Goal: Task Accomplishment & Management: Use online tool/utility

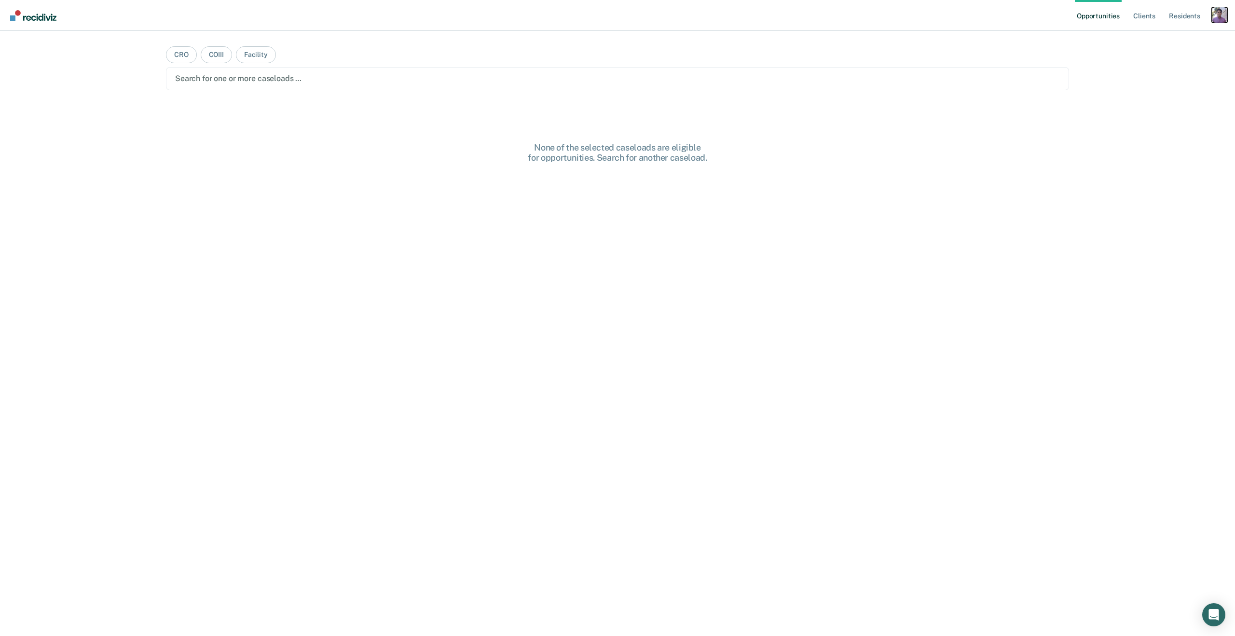
click at [1213, 14] on div "Profile dropdown button" at bounding box center [1218, 14] width 15 height 15
click at [1153, 40] on link "Profile" at bounding box center [1180, 39] width 78 height 8
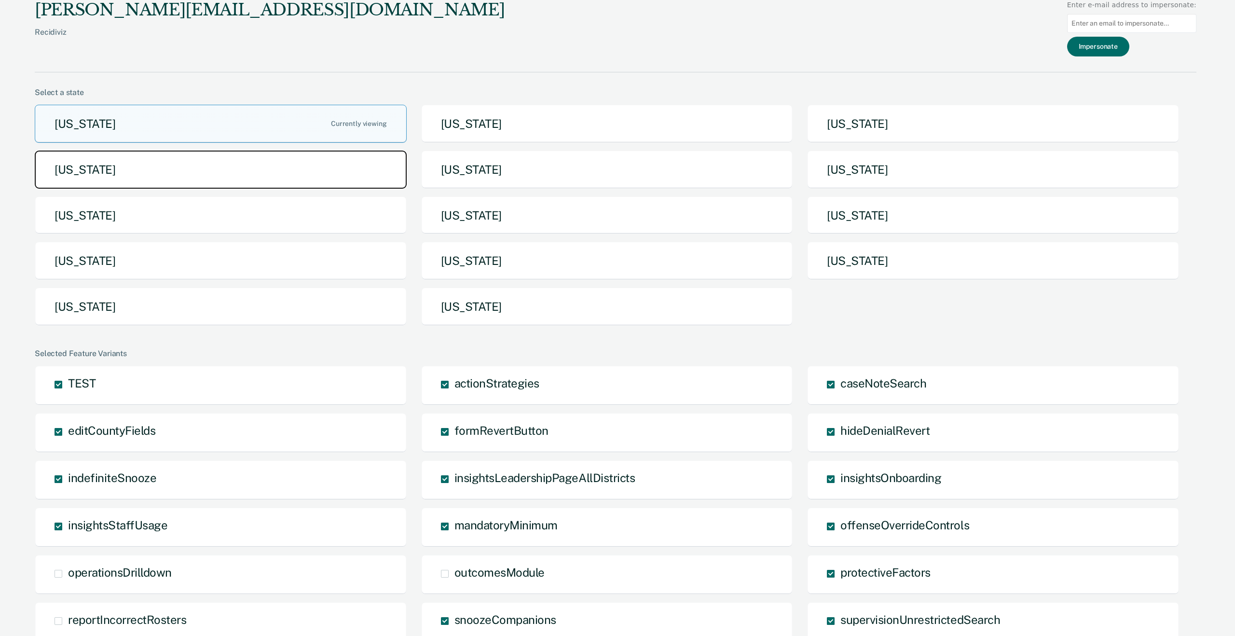
click at [161, 176] on button "[US_STATE]" at bounding box center [221, 169] width 372 height 38
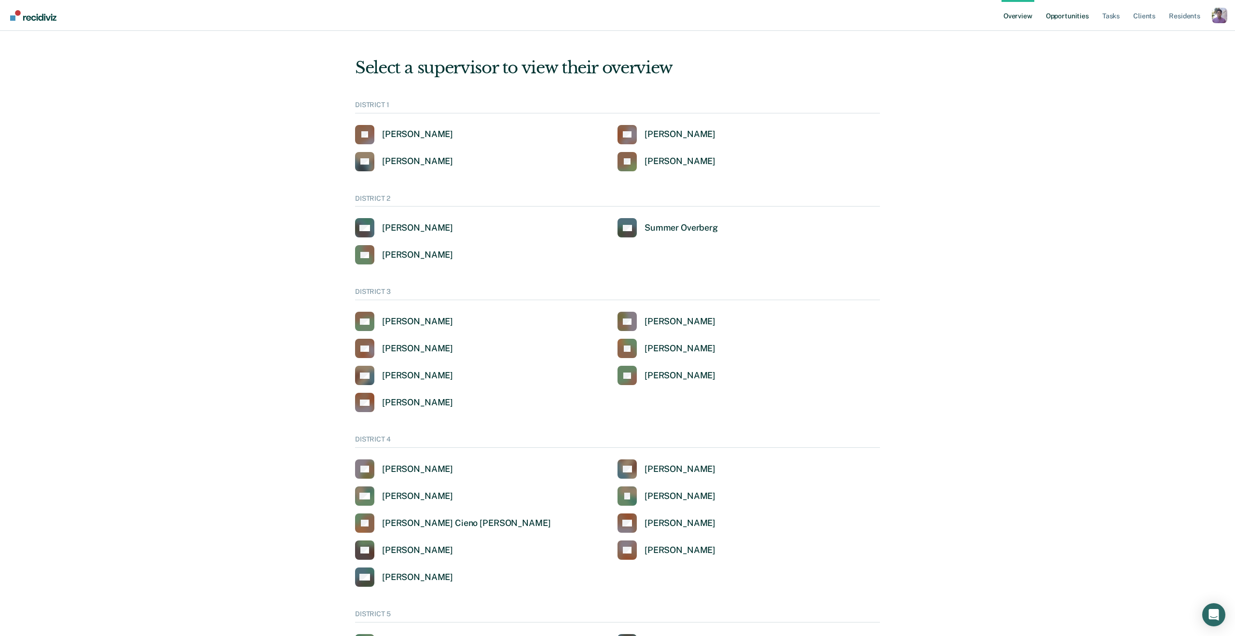
click at [1079, 4] on link "Opportunities" at bounding box center [1067, 15] width 47 height 31
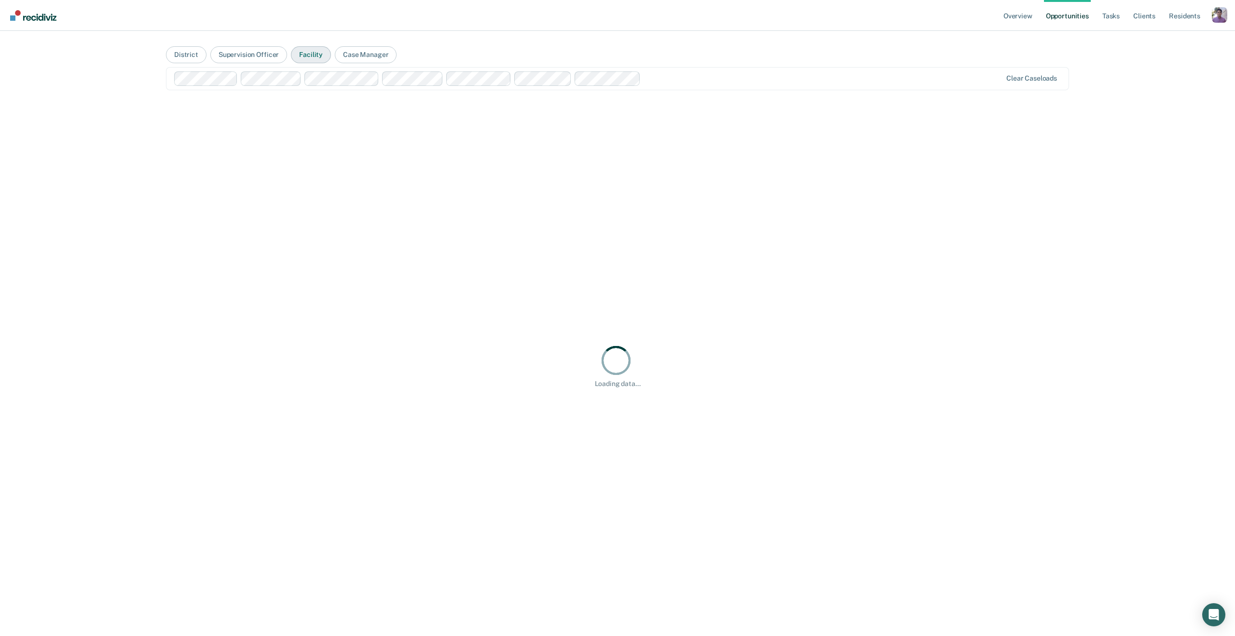
click at [304, 59] on button "Facility" at bounding box center [311, 54] width 40 height 17
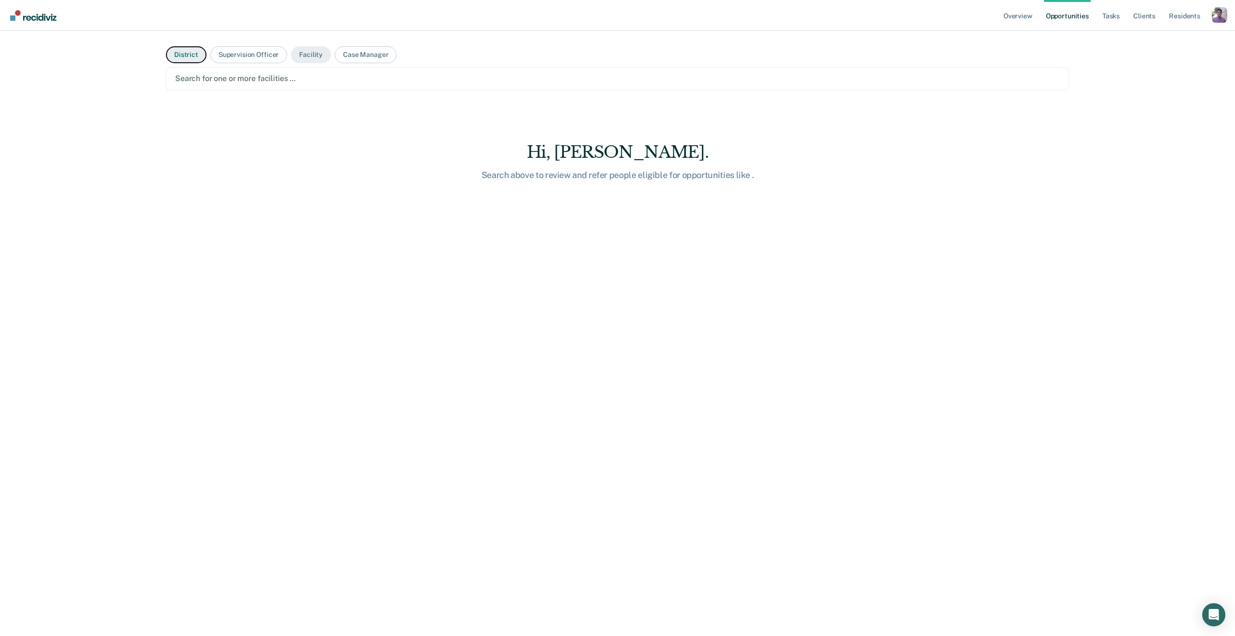
click at [170, 58] on button "District" at bounding box center [186, 54] width 41 height 17
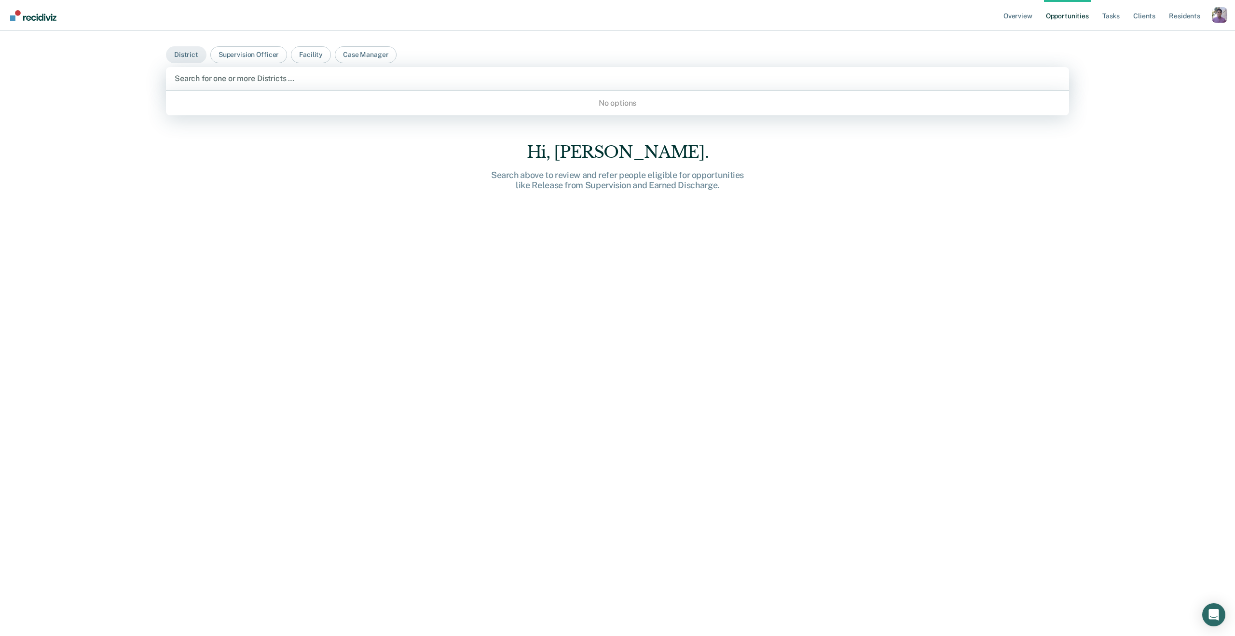
click at [176, 69] on div "Search for one or more Districts …" at bounding box center [617, 78] width 903 height 23
click at [316, 56] on button "Facility" at bounding box center [311, 54] width 40 height 17
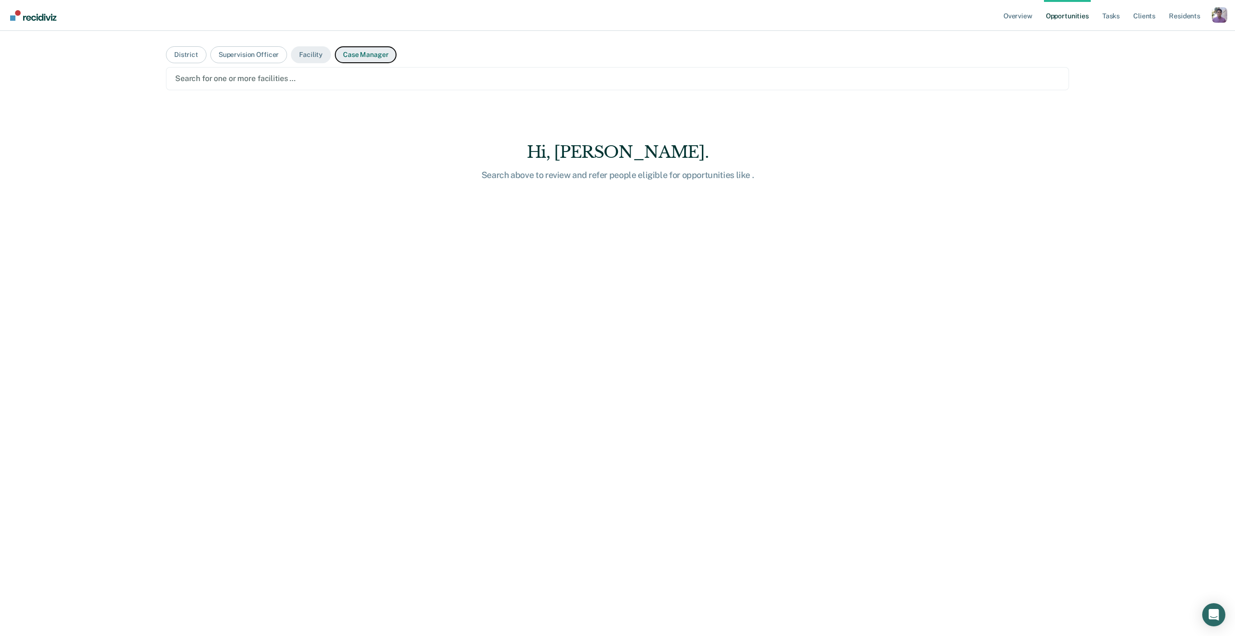
click at [376, 58] on button "Case Manager" at bounding box center [366, 54] width 62 height 17
click at [298, 54] on button "Facility" at bounding box center [311, 54] width 40 height 17
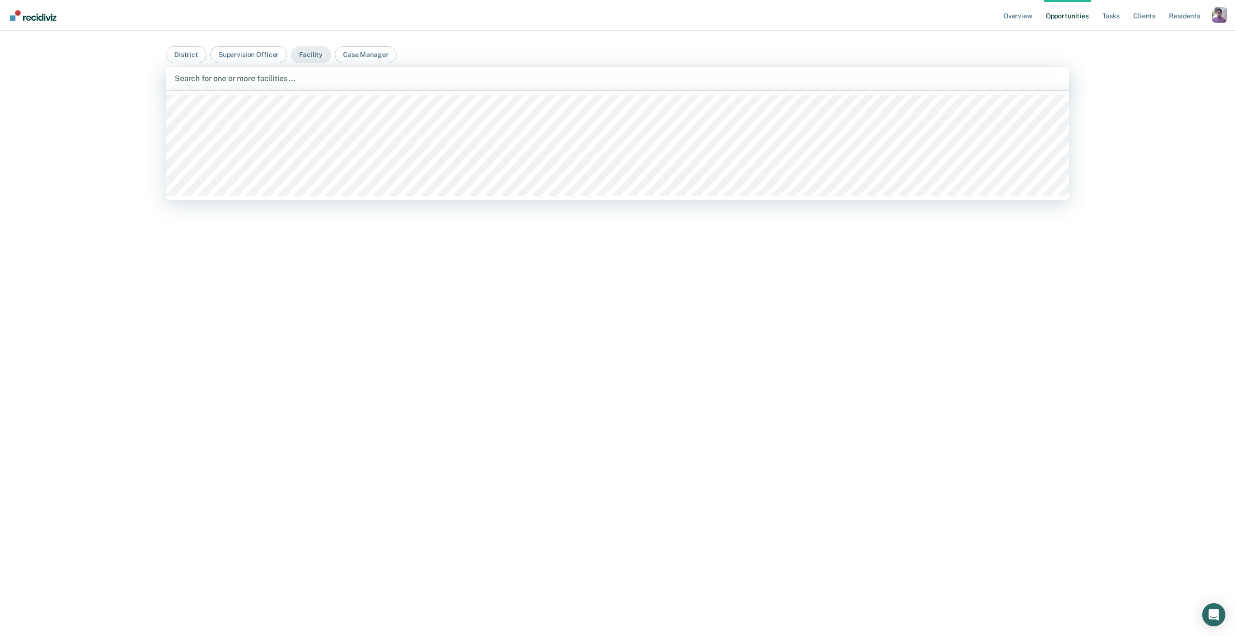
click at [330, 84] on div "Search for one or more facilities …" at bounding box center [617, 78] width 887 height 13
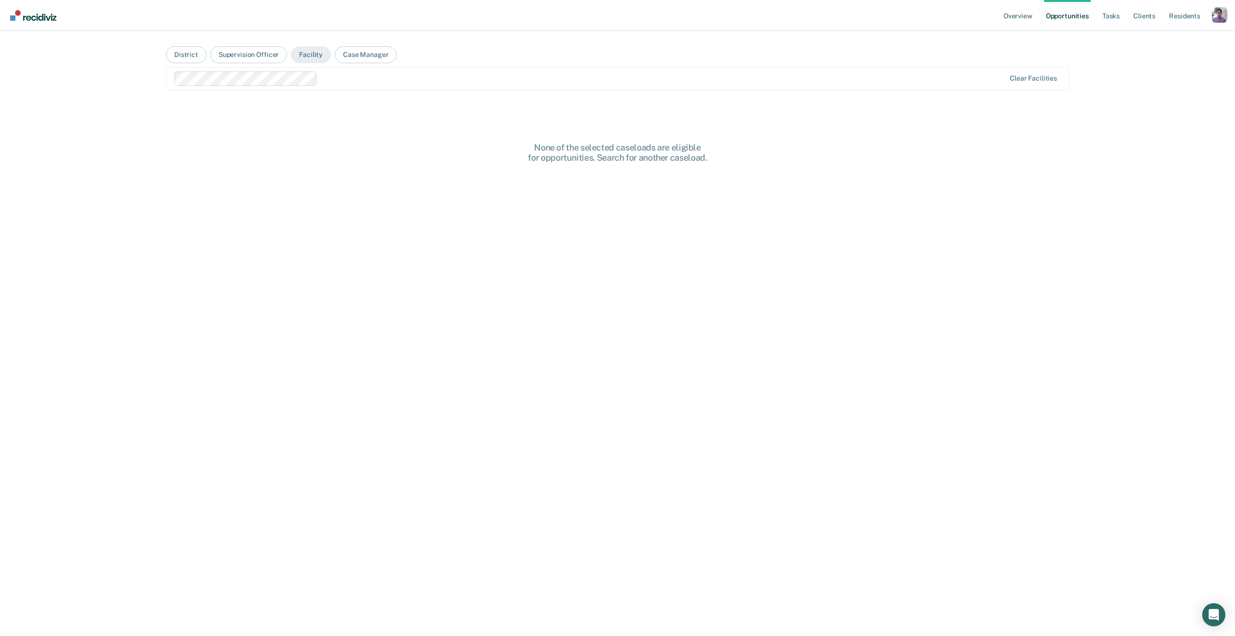
click at [377, 83] on div at bounding box center [662, 78] width 683 height 11
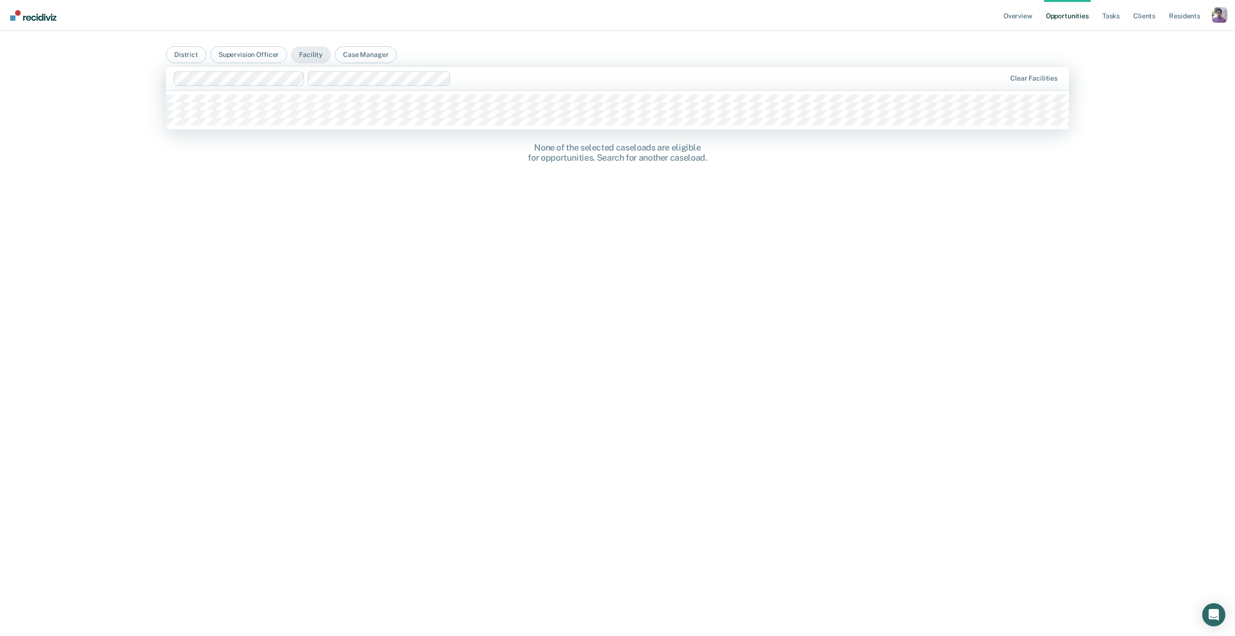
click at [647, 84] on div at bounding box center [590, 78] width 832 height 14
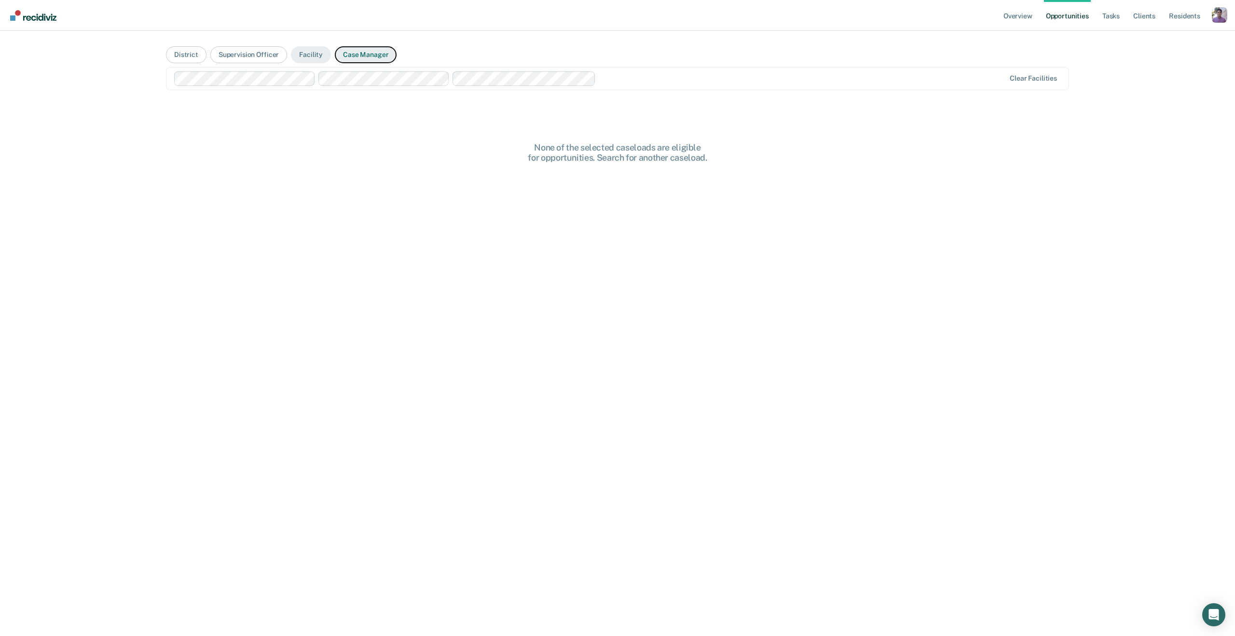
click at [360, 56] on button "Case Manager" at bounding box center [366, 54] width 62 height 17
click at [179, 60] on button "District" at bounding box center [186, 54] width 41 height 17
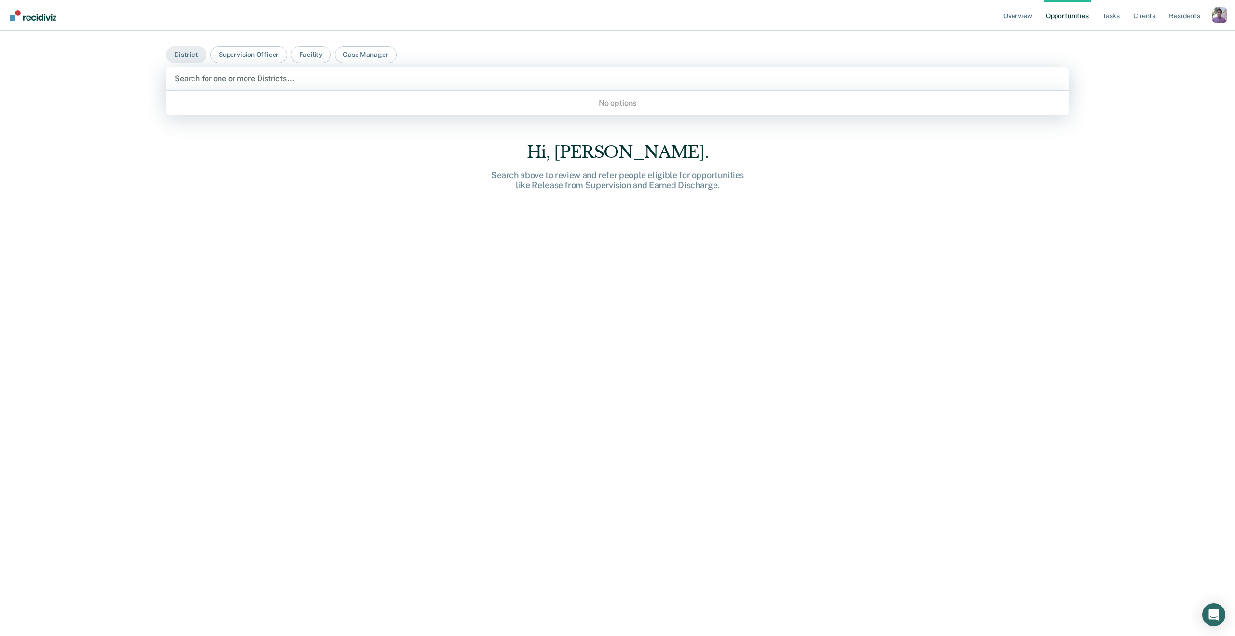
click at [199, 86] on div "Search for one or more Districts …" at bounding box center [617, 78] width 903 height 23
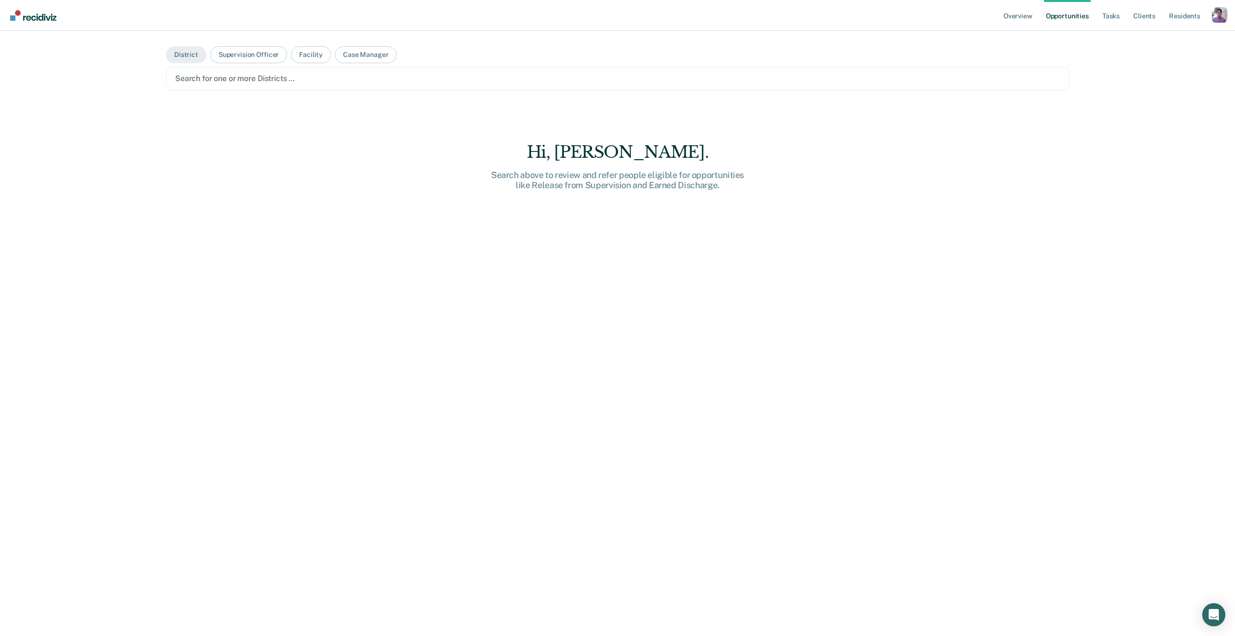
click at [199, 86] on div "Search for one or more Districts …" at bounding box center [617, 78] width 903 height 23
click at [278, 128] on main "District Supervision Officer Facility Case Manager Search for one or more Distr…" at bounding box center [617, 322] width 926 height 582
click at [250, 48] on button "Supervision Officer" at bounding box center [248, 54] width 77 height 17
click at [1216, 20] on div "Profile dropdown button" at bounding box center [1218, 14] width 15 height 15
click at [1142, 34] on div "Profile Go to System-Level Trends Go to Operations Log Out" at bounding box center [1177, 56] width 97 height 59
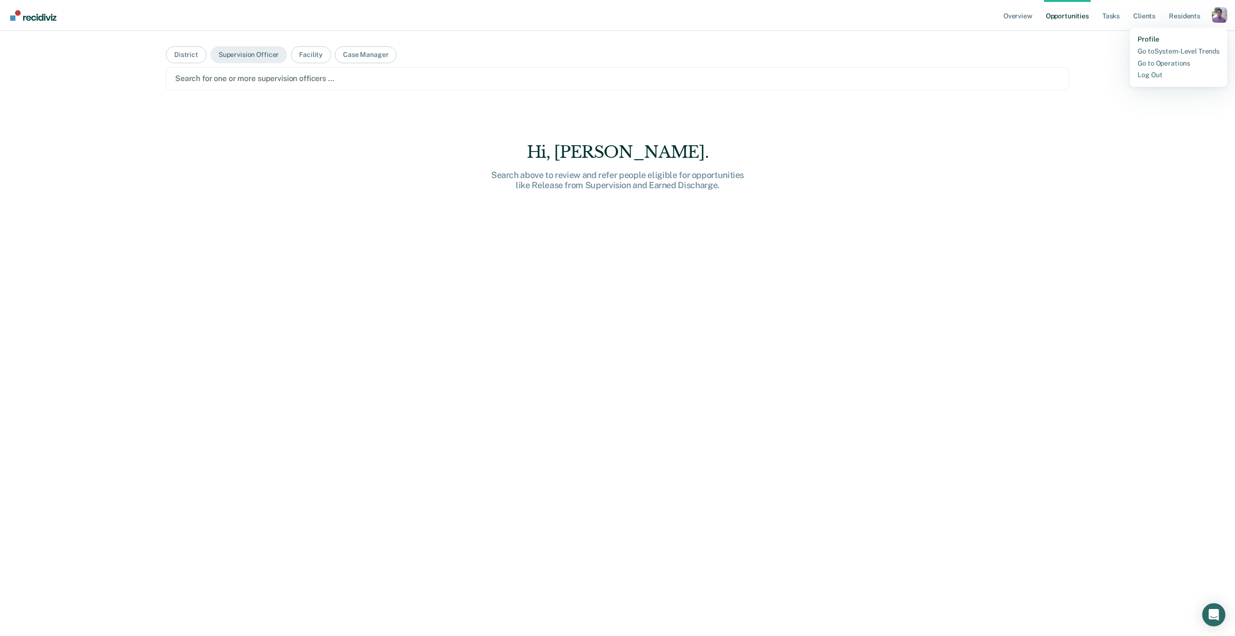
click at [1140, 40] on link "Profile" at bounding box center [1178, 39] width 82 height 8
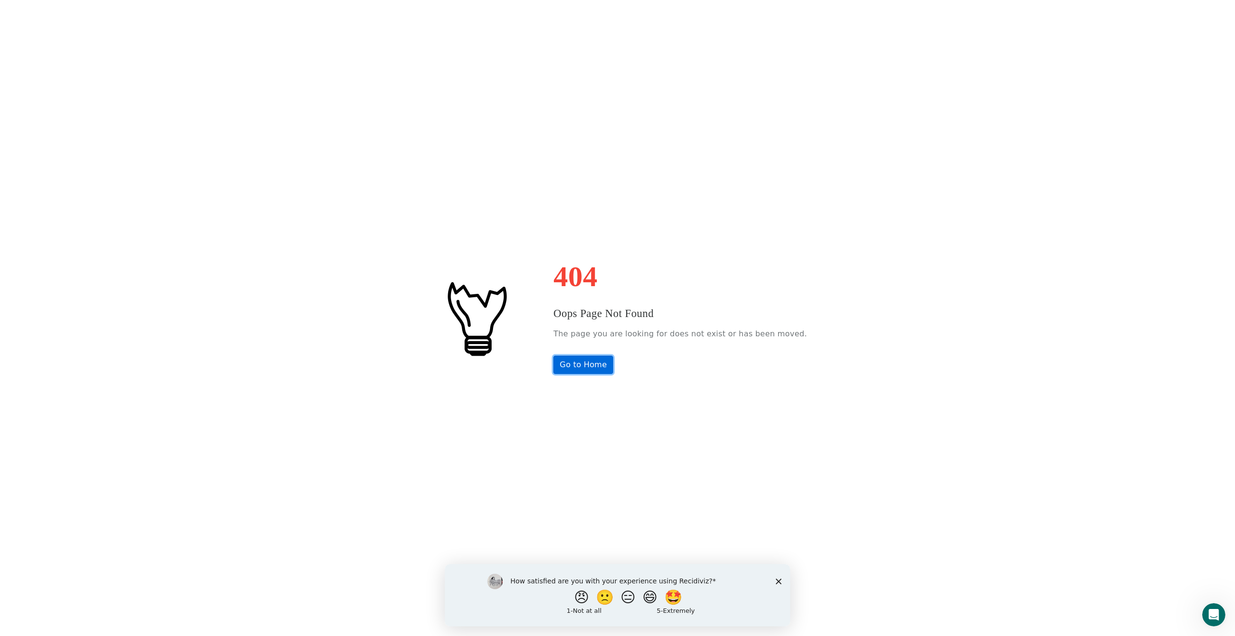
click at [598, 370] on link "Go to Home" at bounding box center [583, 364] width 60 height 18
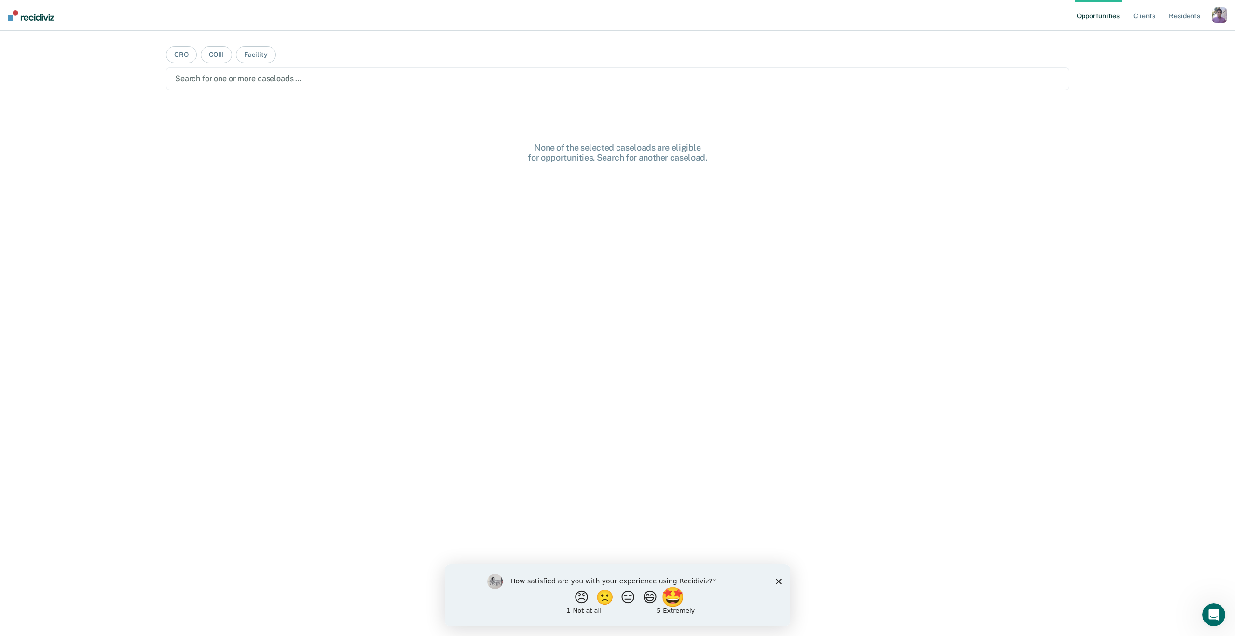
click at [666, 598] on button "🤩" at bounding box center [674, 596] width 26 height 19
click at [1225, 19] on div "button" at bounding box center [1218, 14] width 15 height 15
click at [1148, 39] on link "Profile" at bounding box center [1180, 39] width 78 height 8
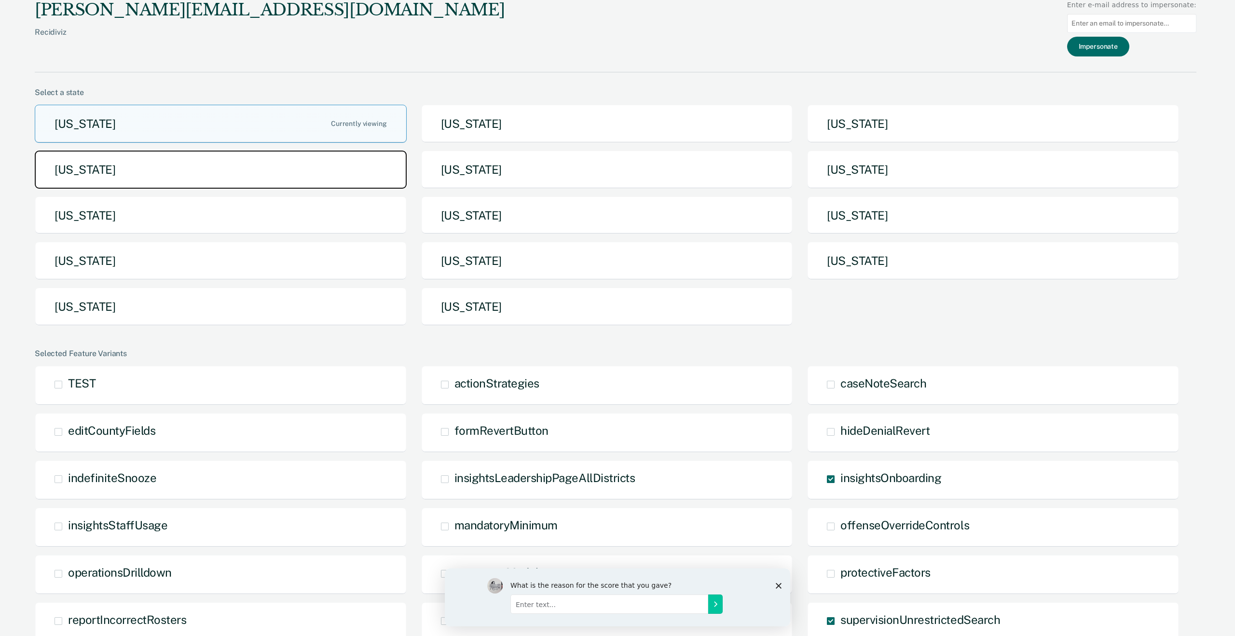
click at [229, 176] on button "[US_STATE]" at bounding box center [221, 169] width 372 height 38
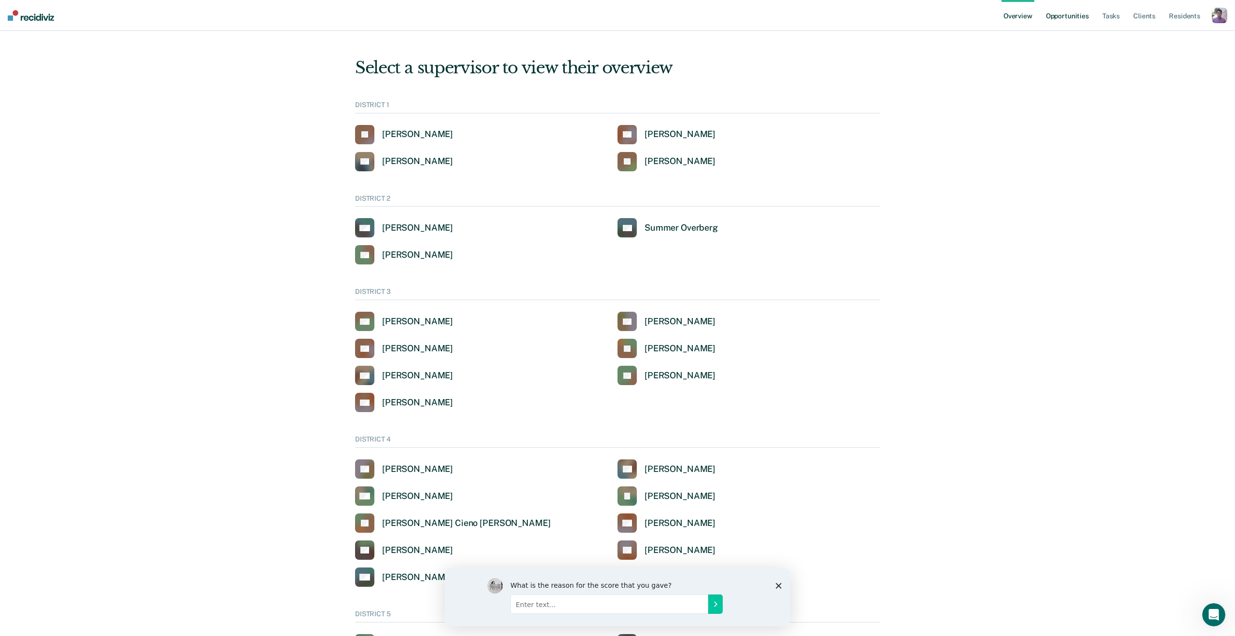
click at [1075, 13] on link "Opportunities" at bounding box center [1067, 15] width 47 height 31
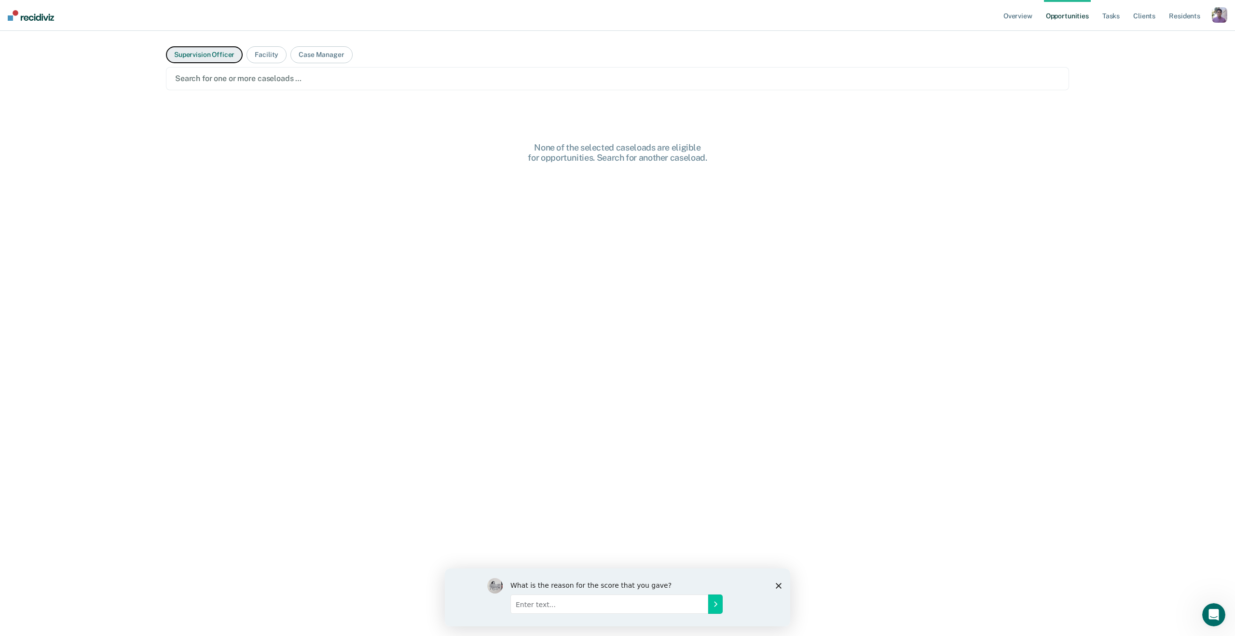
click at [211, 48] on button "Supervision Officer" at bounding box center [204, 54] width 77 height 17
click at [237, 79] on div at bounding box center [617, 78] width 884 height 11
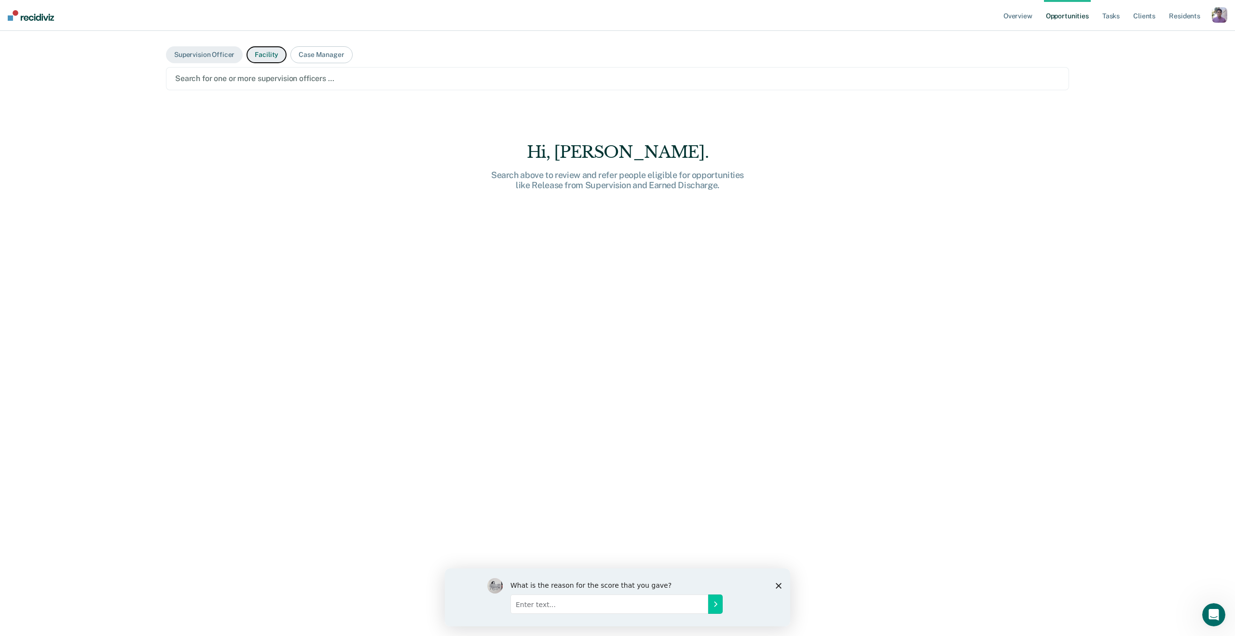
click at [274, 58] on button "Facility" at bounding box center [266, 54] width 40 height 17
click at [278, 77] on div at bounding box center [617, 78] width 884 height 11
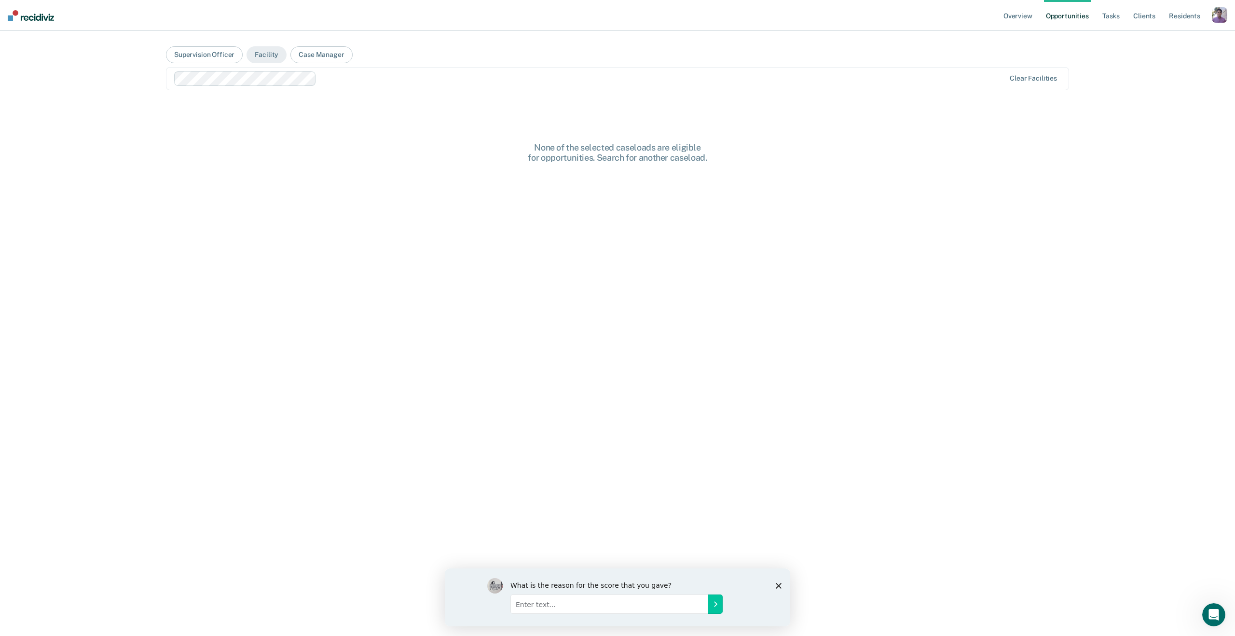
click at [354, 91] on main "Supervision Officer Facility Case Manager option [US_STATE][GEOGRAPHIC_DATA], s…" at bounding box center [617, 322] width 926 height 582
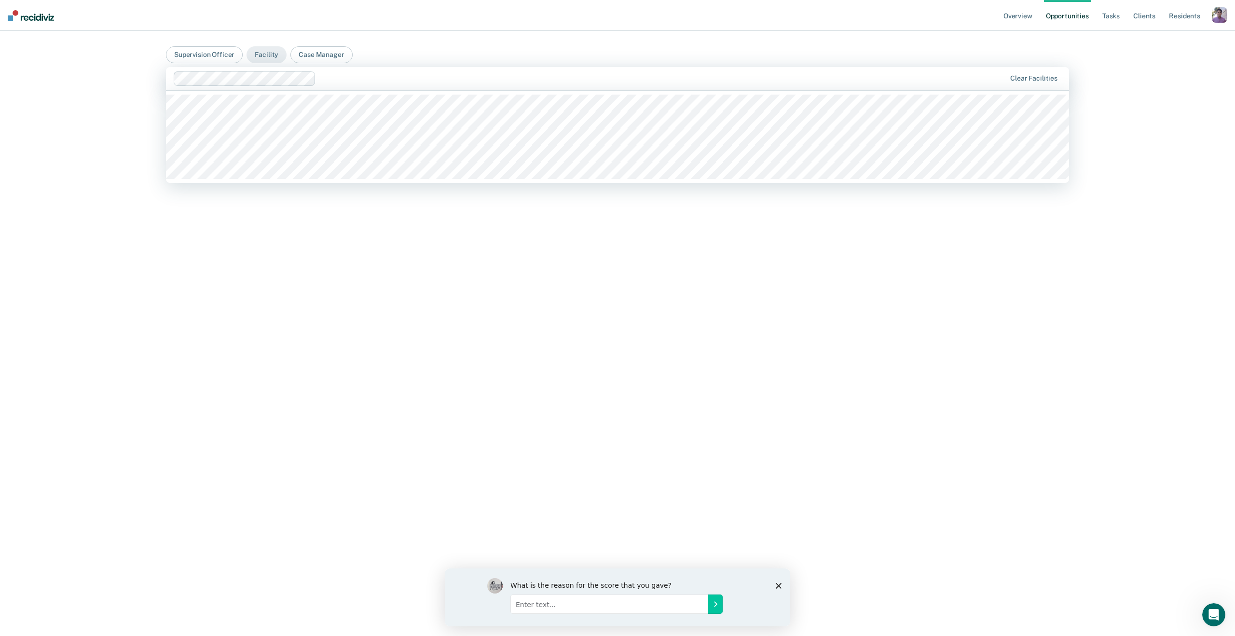
click at [350, 76] on div at bounding box center [662, 78] width 685 height 11
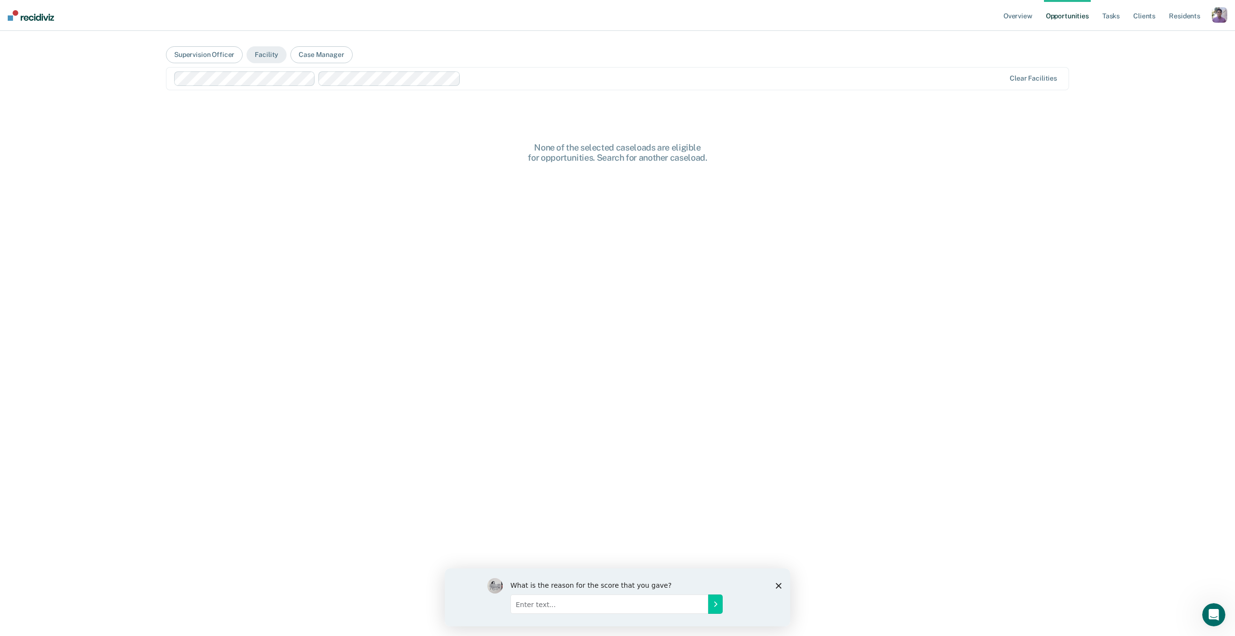
click at [477, 130] on main "Supervision Officer Facility Case Manager Clear facilities None of the selected…" at bounding box center [617, 322] width 926 height 582
click at [493, 95] on main "Supervision Officer Facility Case Manager Clear facilities None of the selected…" at bounding box center [617, 322] width 926 height 582
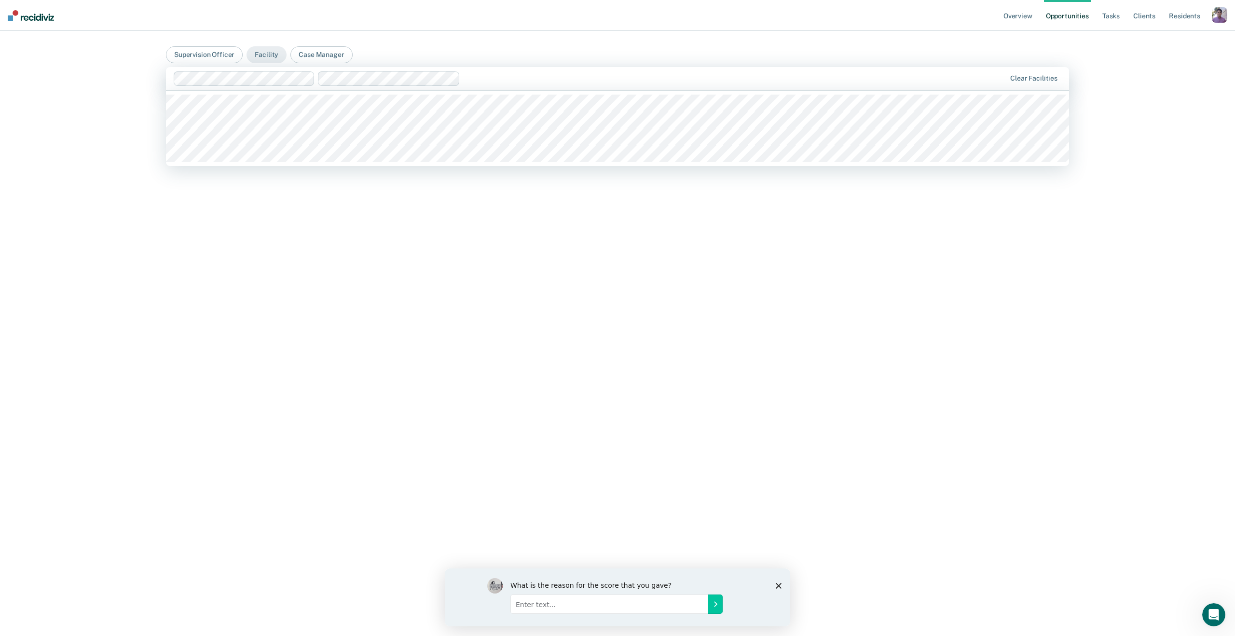
click at [478, 84] on div at bounding box center [590, 78] width 832 height 14
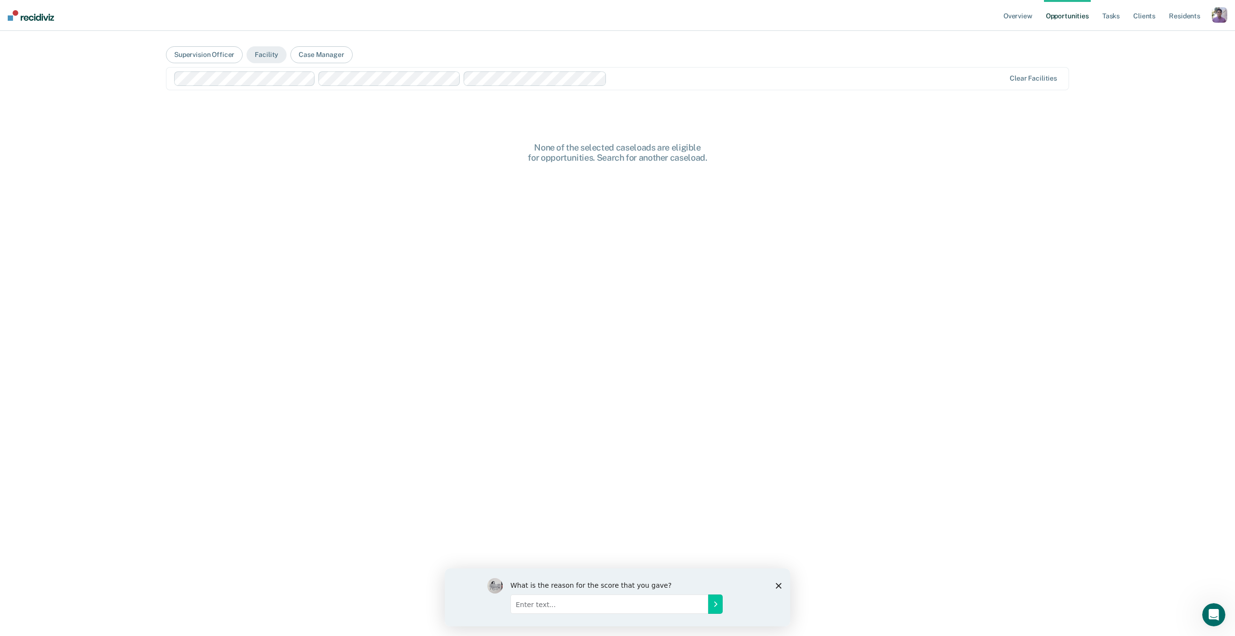
click at [467, 137] on main "Supervision Officer Facility Case Manager Clear facilities None of the selected…" at bounding box center [617, 322] width 926 height 582
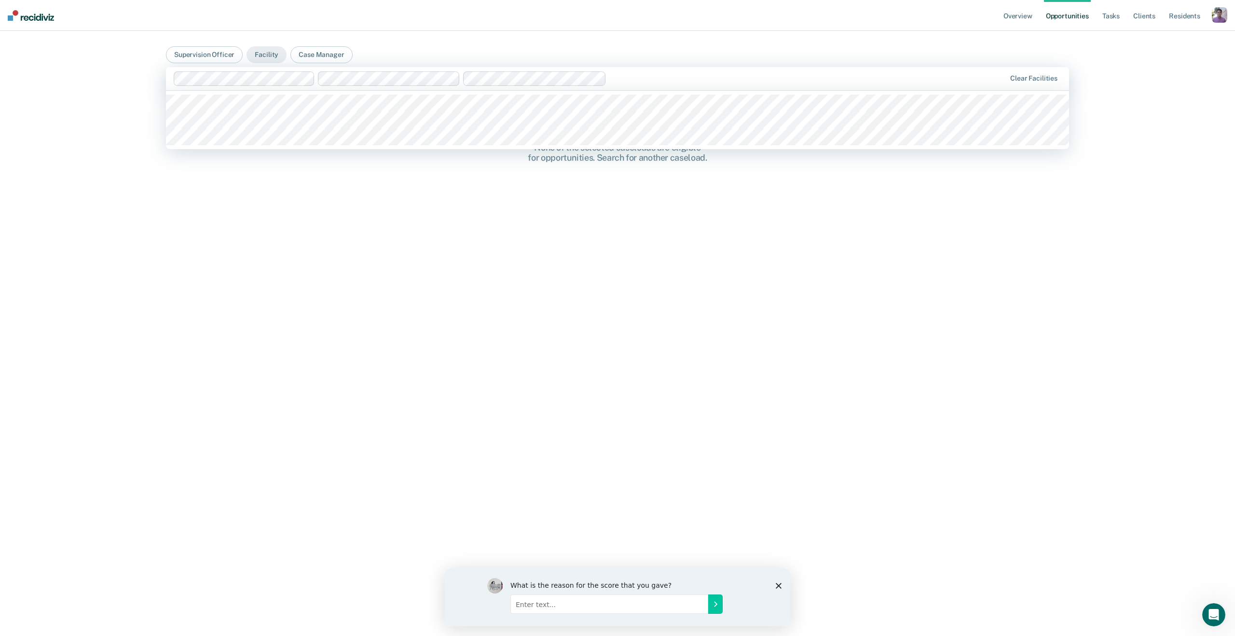
click at [647, 77] on div at bounding box center [807, 78] width 395 height 11
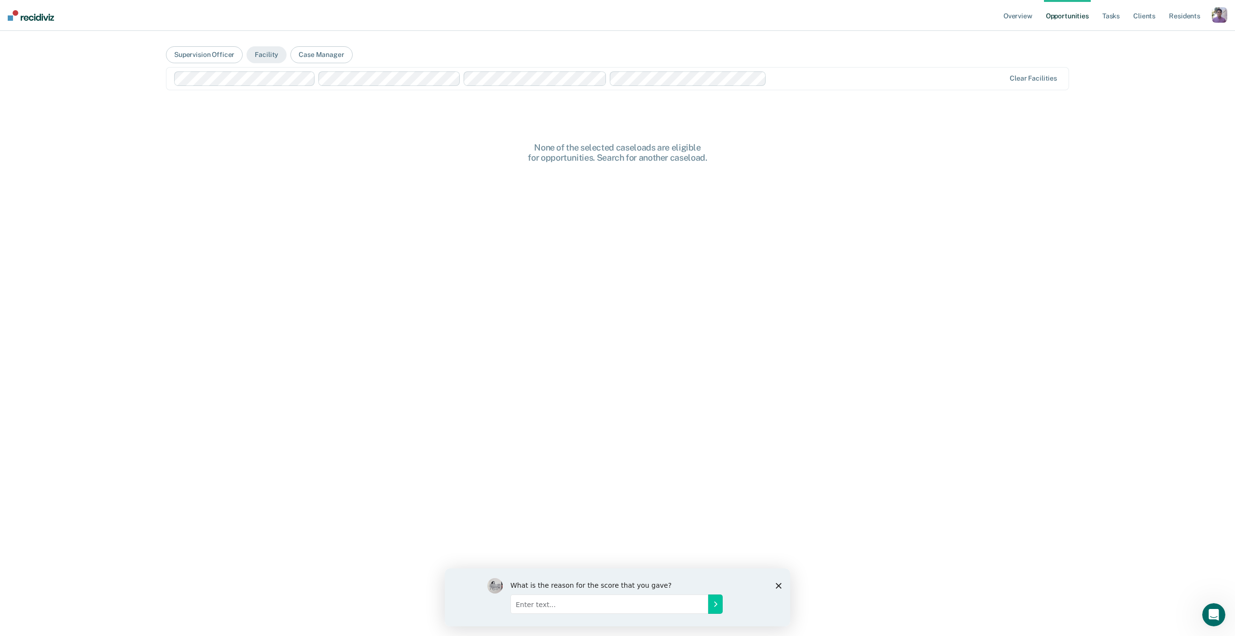
click at [1099, 12] on ul "Overview Opportunities Tasks Client s Resident s" at bounding box center [1106, 15] width 210 height 31
click at [1110, 18] on link "Tasks" at bounding box center [1110, 15] width 21 height 31
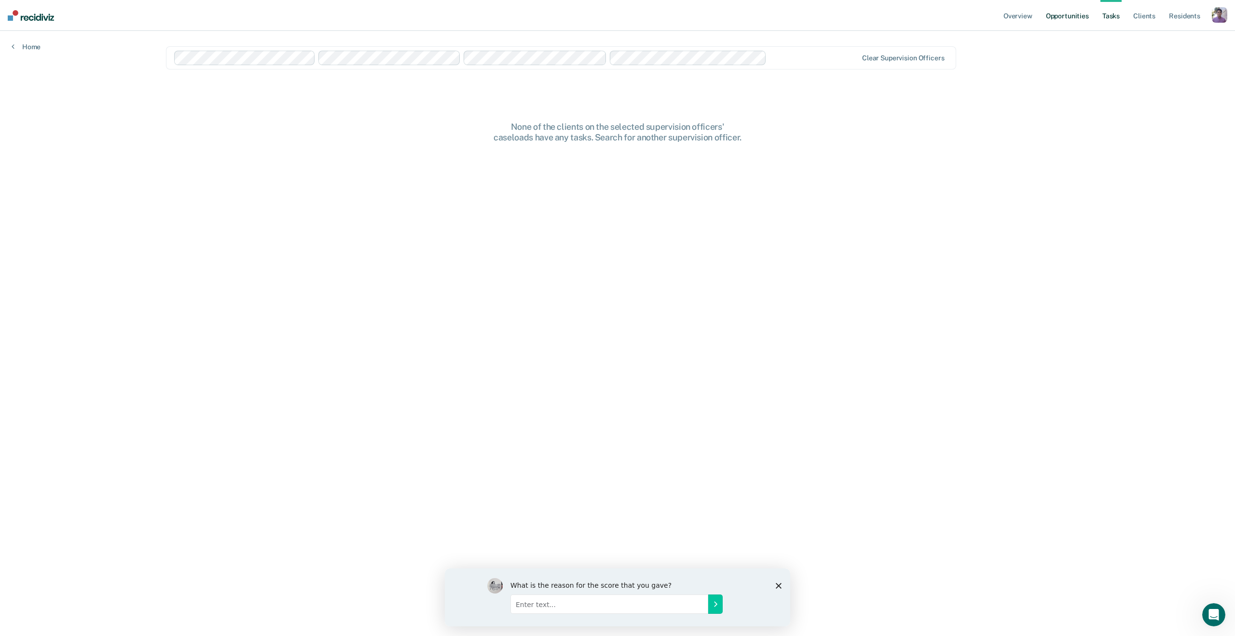
click at [1057, 15] on link "Opportunities" at bounding box center [1067, 15] width 47 height 31
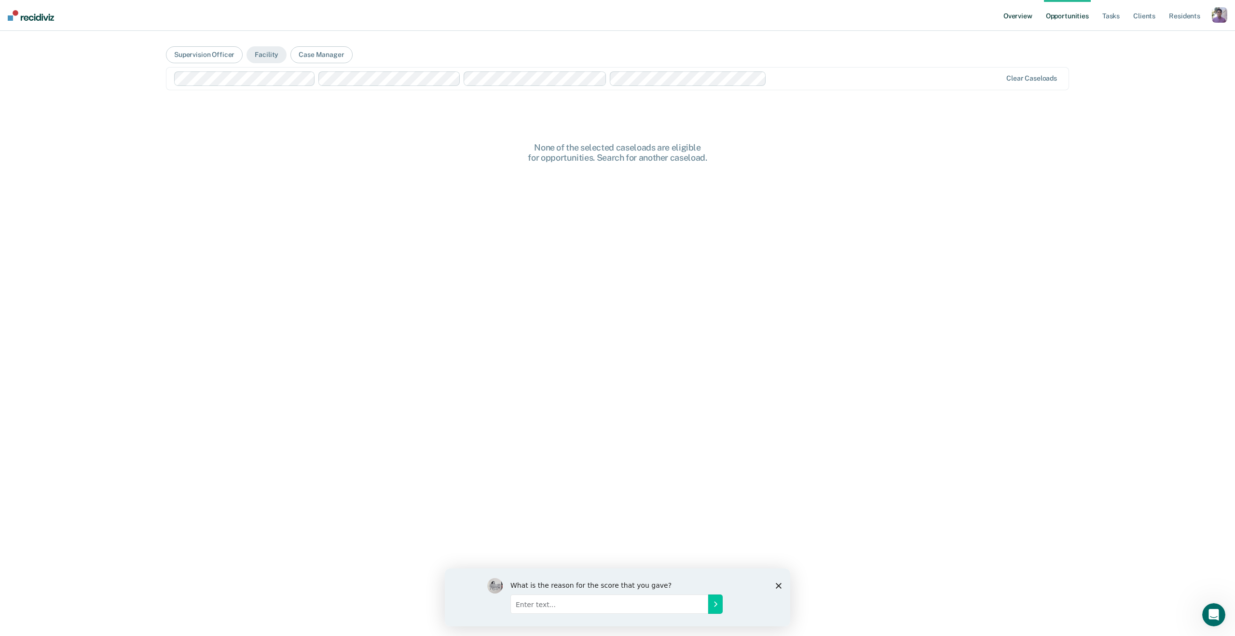
click at [1018, 21] on link "Overview" at bounding box center [1017, 15] width 33 height 31
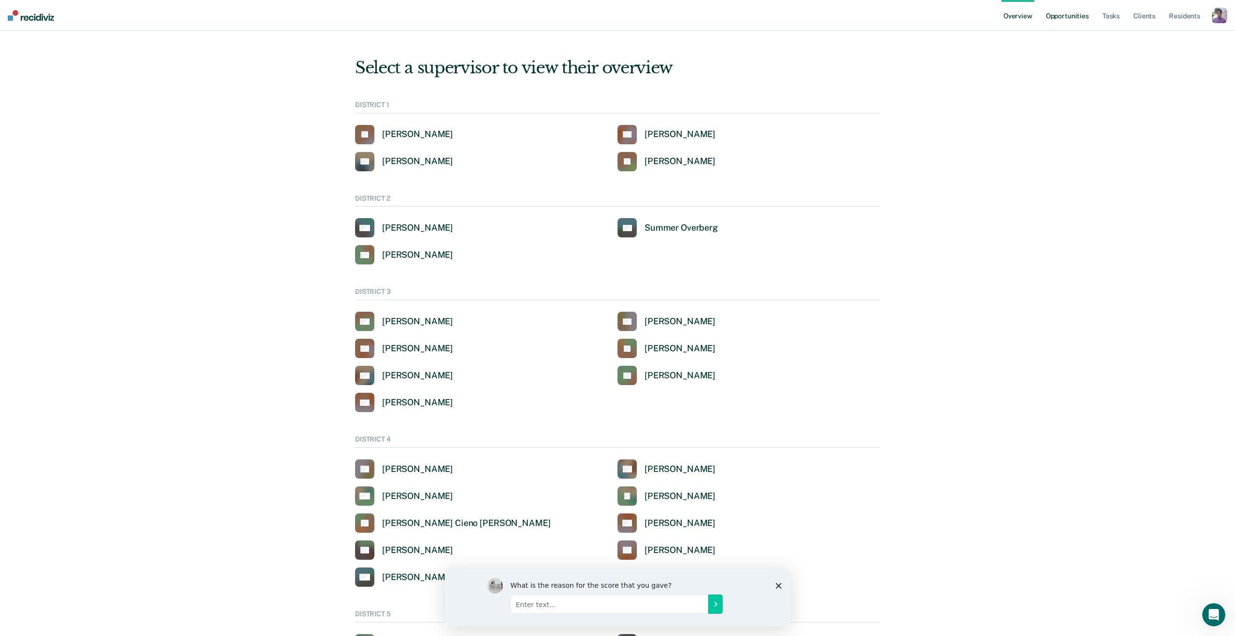
click at [1074, 24] on link "Opportunities" at bounding box center [1067, 15] width 47 height 31
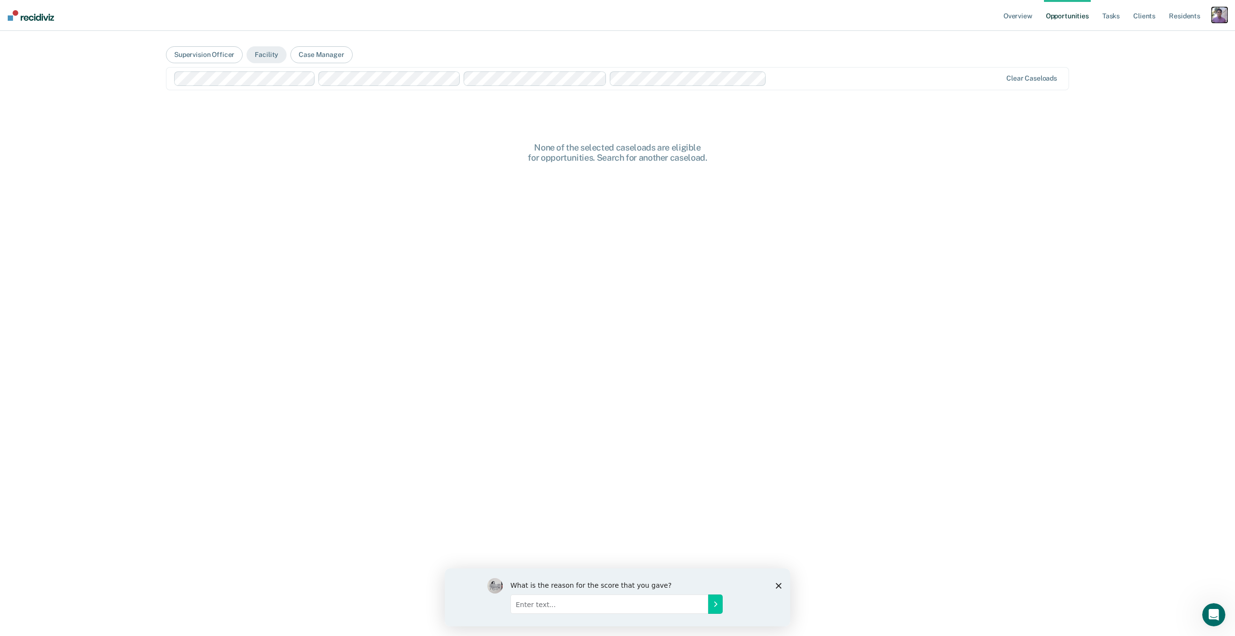
click at [1215, 18] on div "button" at bounding box center [1218, 14] width 15 height 15
click at [1160, 41] on link "Profile" at bounding box center [1178, 39] width 82 height 8
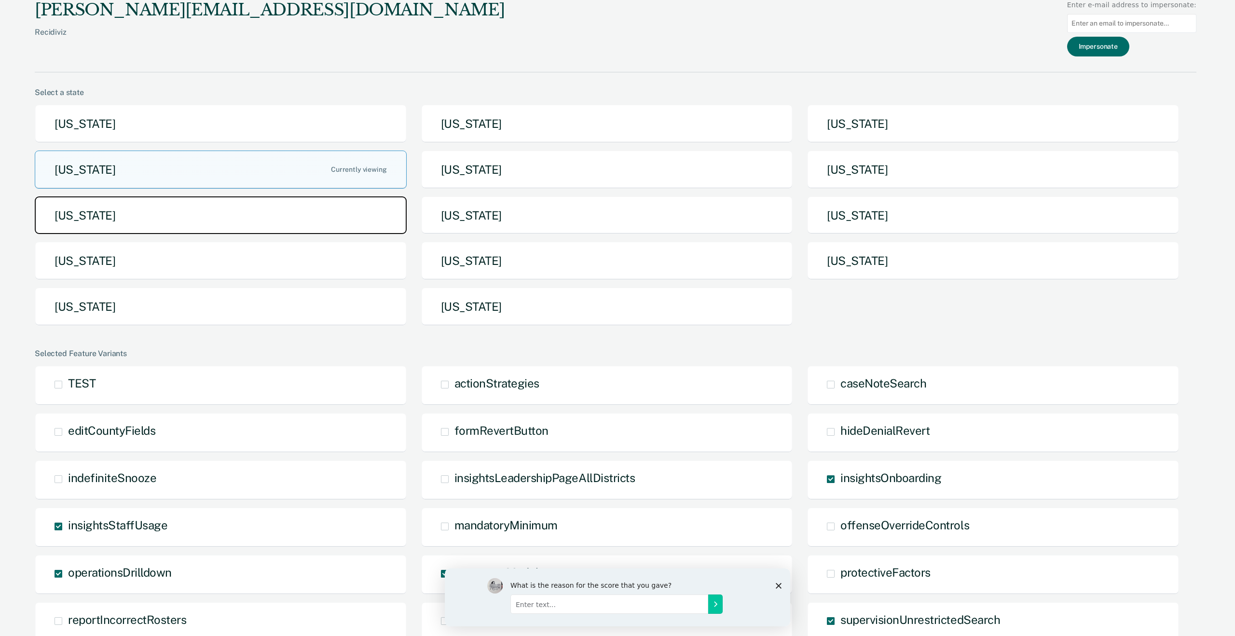
click at [250, 198] on button "[US_STATE]" at bounding box center [221, 215] width 372 height 38
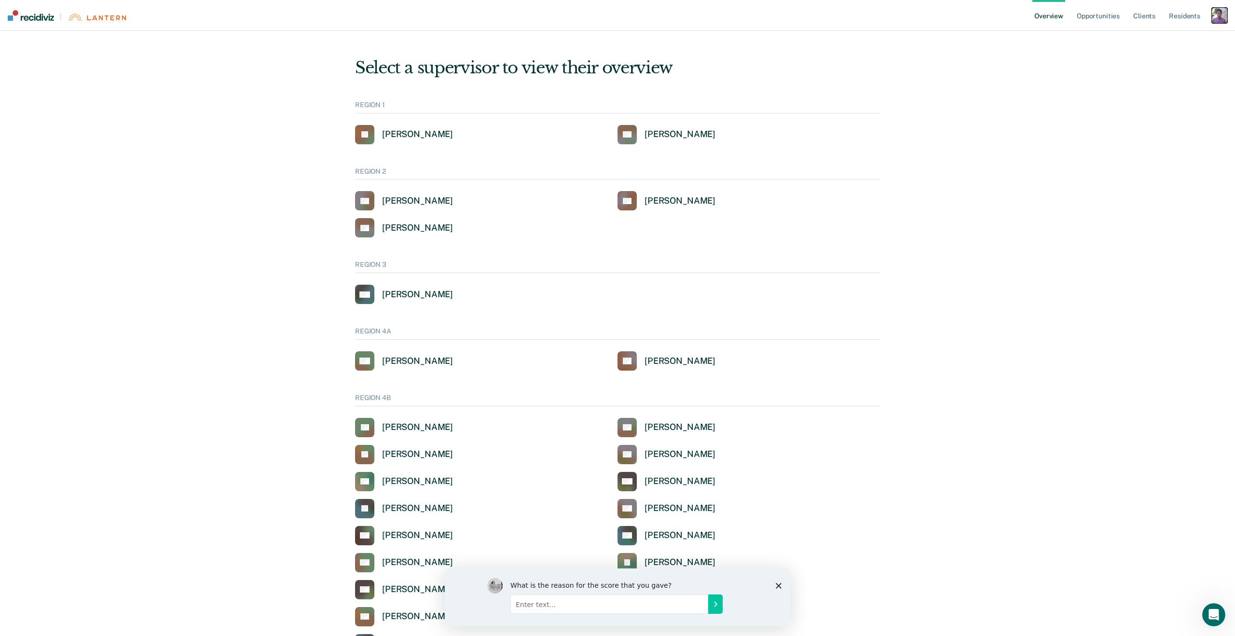
click at [1216, 10] on div "button" at bounding box center [1218, 15] width 15 height 15
click at [1149, 39] on link "Profile" at bounding box center [1180, 39] width 78 height 8
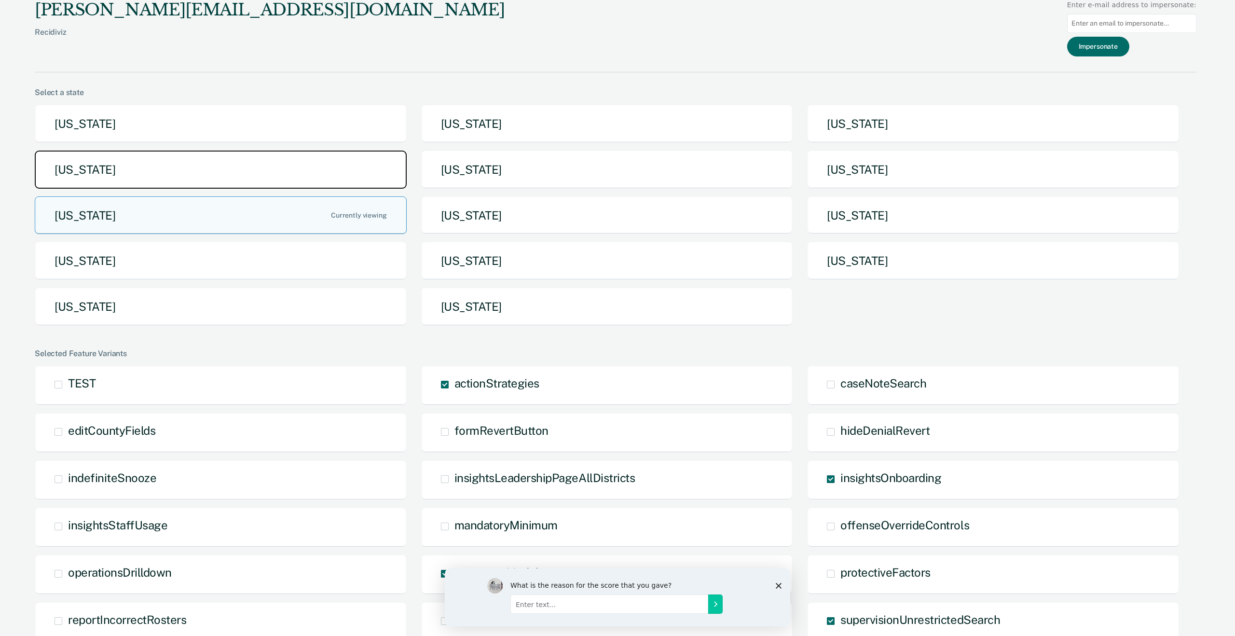
click at [186, 167] on button "[US_STATE]" at bounding box center [221, 169] width 372 height 38
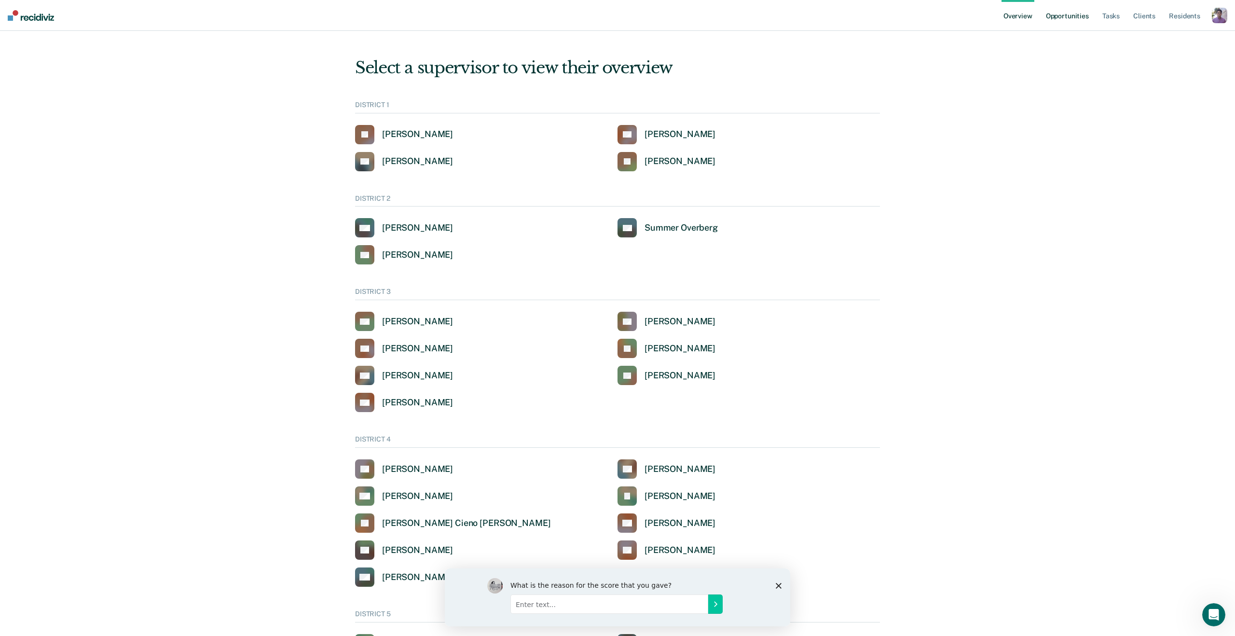
click at [1071, 17] on link "Opportunities" at bounding box center [1067, 15] width 47 height 31
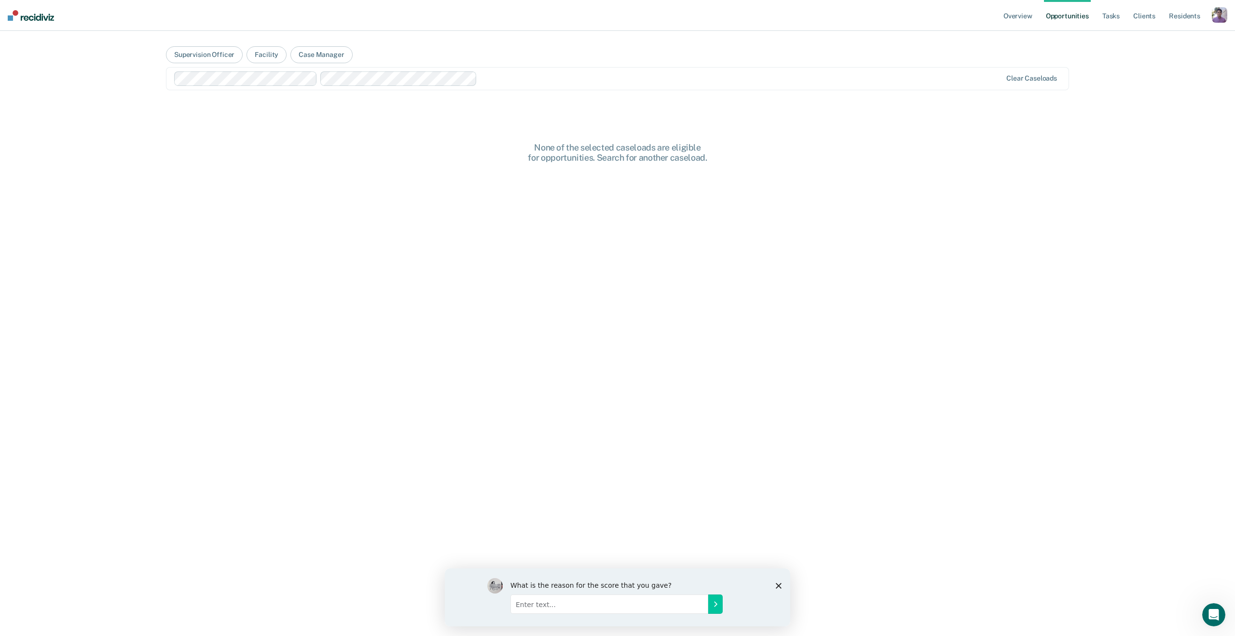
click at [502, 93] on main "Supervision Officer Facility Case Manager option [US_STATE][GEOGRAPHIC_DATA], d…" at bounding box center [617, 322] width 926 height 582
click at [502, 79] on div at bounding box center [741, 78] width 520 height 11
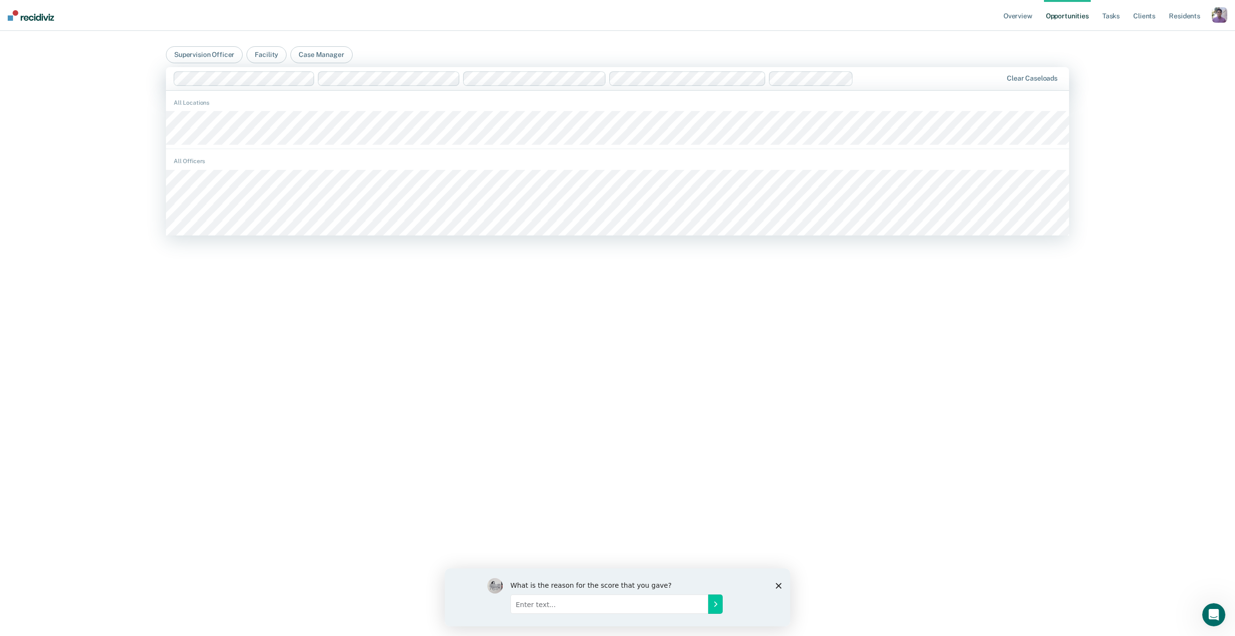
click at [624, 87] on div "Clear caseloads" at bounding box center [617, 78] width 903 height 23
click at [501, 102] on div "All Locations" at bounding box center [617, 102] width 903 height 9
click at [424, 109] on div "All Locations" at bounding box center [617, 122] width 903 height 55
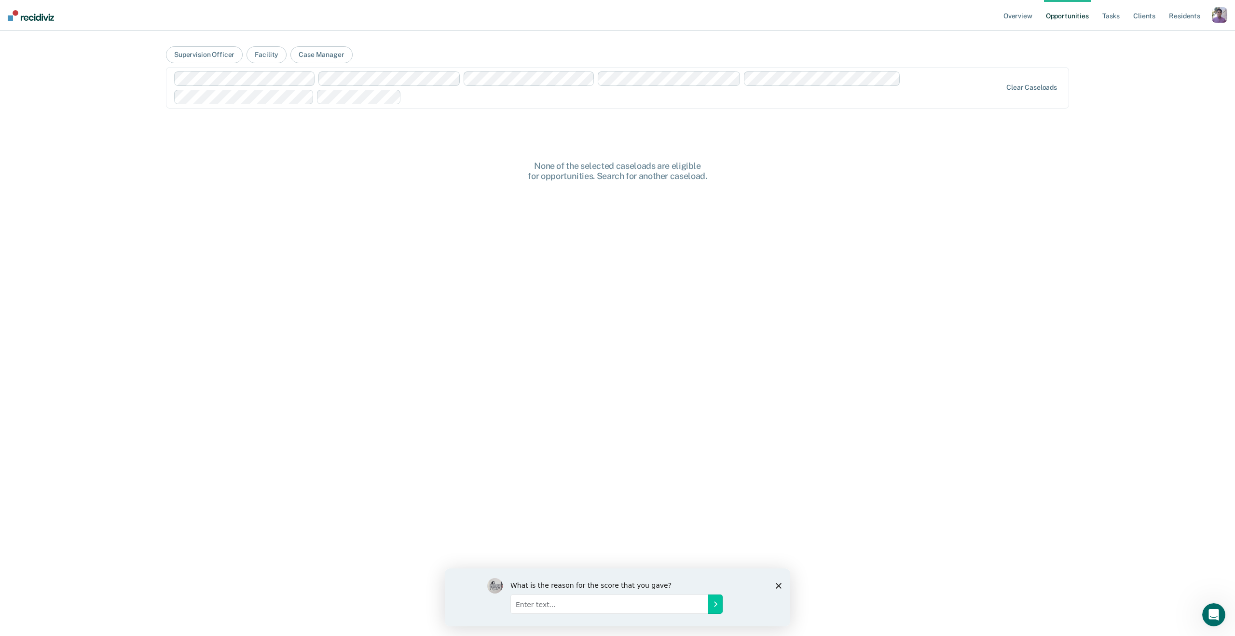
click at [417, 163] on div "None of the selected caseloads are eligible for opportunities. Search for anoth…" at bounding box center [617, 425] width 903 height 528
click at [513, 82] on div at bounding box center [617, 78] width 884 height 11
